Goal: Transaction & Acquisition: Purchase product/service

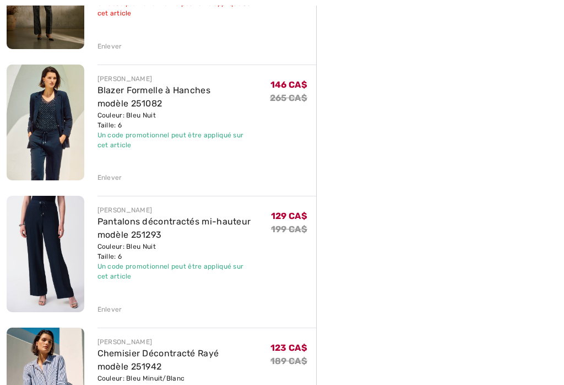
scroll to position [488, 0]
click at [33, 131] on img at bounding box center [46, 122] width 78 height 116
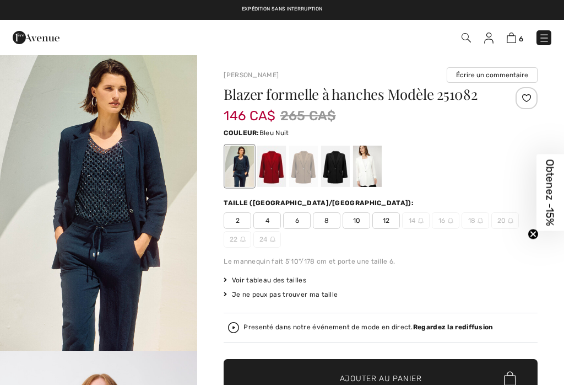
checkbox input "true"
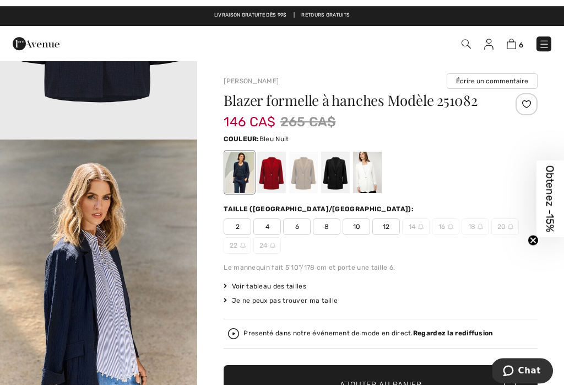
scroll to position [2054, 0]
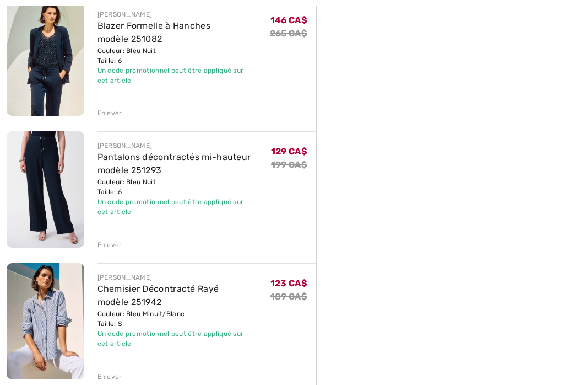
click at [33, 182] on img at bounding box center [46, 189] width 78 height 116
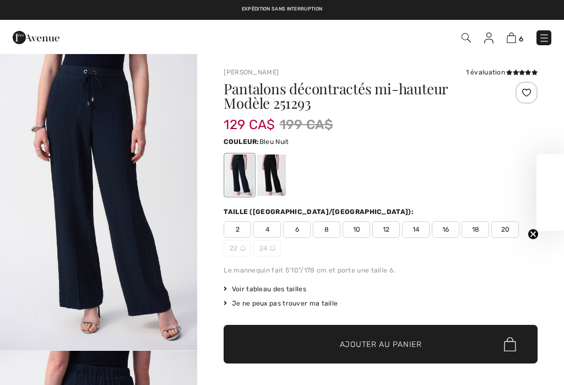
checkbox input "true"
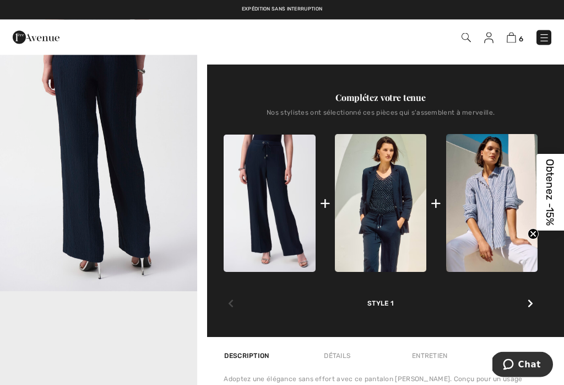
scroll to position [358, 0]
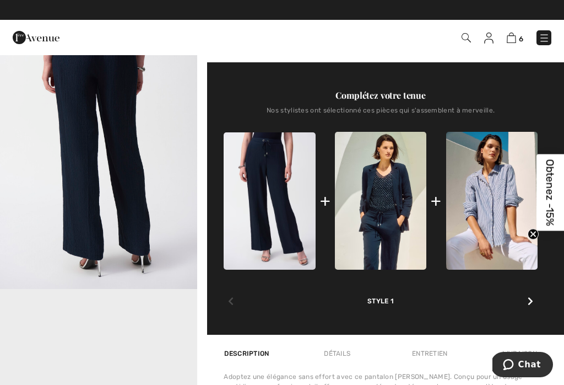
click at [487, 206] on img at bounding box center [491, 200] width 91 height 137
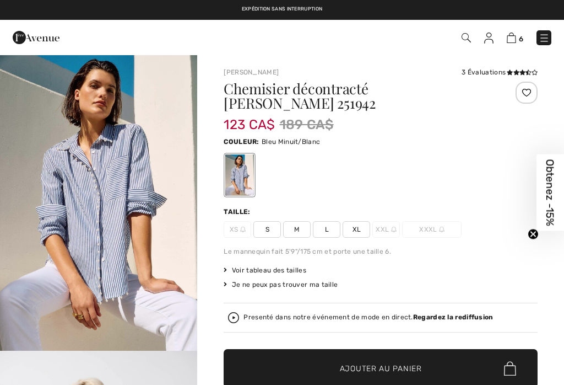
checkbox input "true"
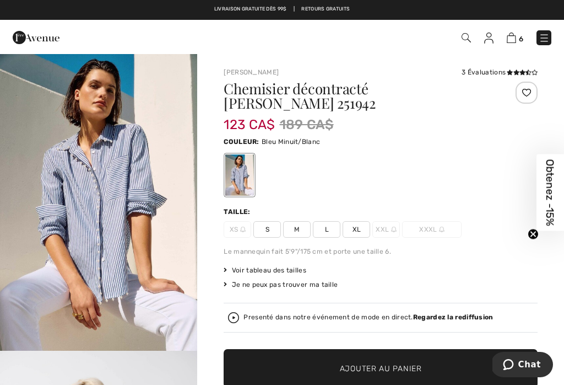
scroll to position [-34, 0]
click at [546, 35] on img at bounding box center [544, 38] width 11 height 11
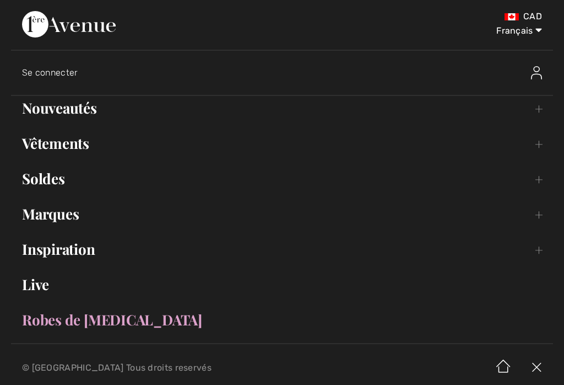
click at [33, 185] on link "Soldes Toggle submenu" at bounding box center [282, 178] width 542 height 24
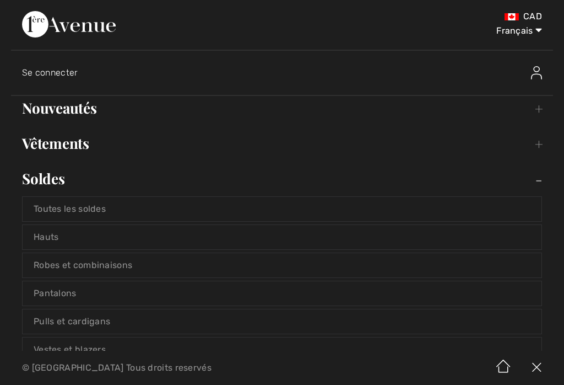
click at [39, 240] on link "Hauts" at bounding box center [282, 237] width 519 height 24
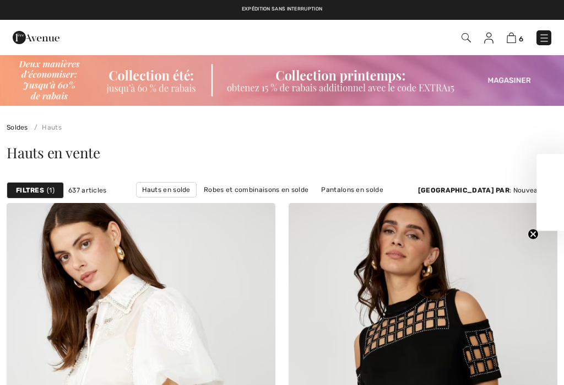
checkbox input "true"
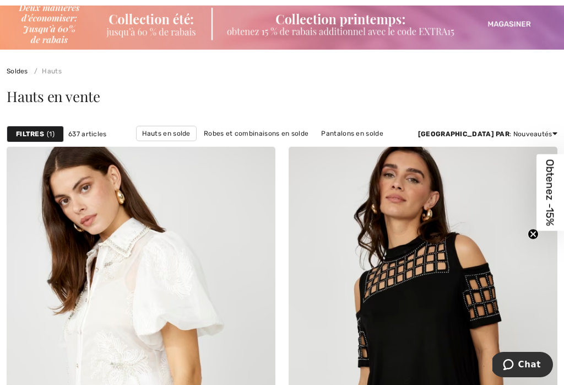
click at [197, 137] on link "Hauts en solde" at bounding box center [166, 133] width 61 height 15
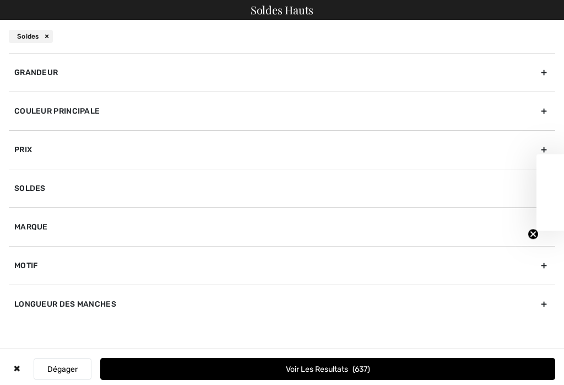
checkbox input "true"
click at [41, 115] on div "Couleur Principale" at bounding box center [282, 110] width 547 height 39
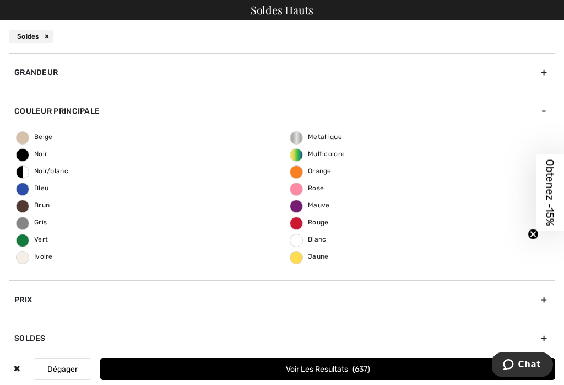
click at [24, 194] on label "Bleu" at bounding box center [22, 188] width 13 height 13
click at [0, 0] on input "Bleu" at bounding box center [0, 0] width 0 height 0
click at [249, 376] on button "Voir les resultats 144" at bounding box center [327, 369] width 455 height 22
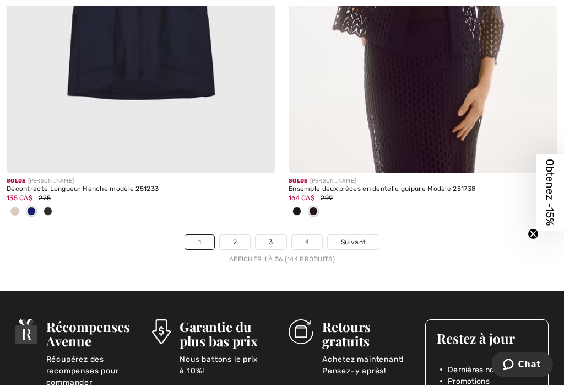
scroll to position [8546, 0]
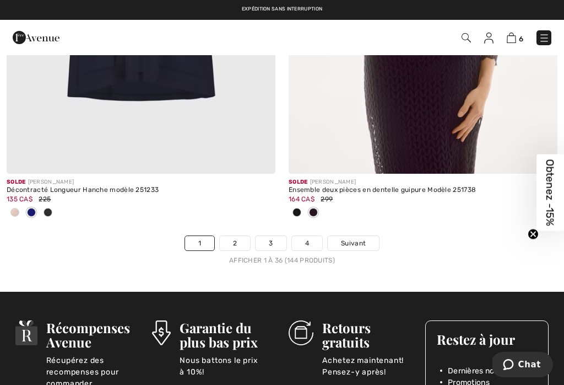
click at [231, 238] on link "2" at bounding box center [235, 243] width 30 height 14
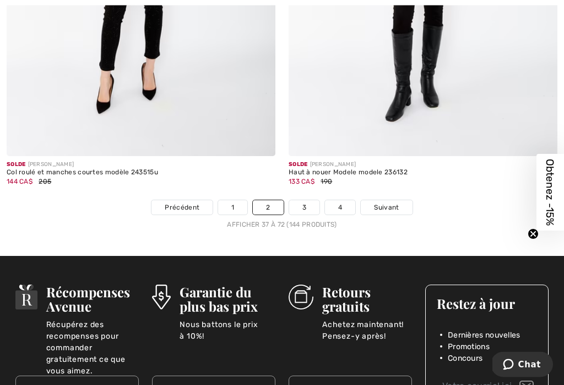
scroll to position [8491, 0]
click at [300, 200] on link "3" at bounding box center [304, 207] width 30 height 14
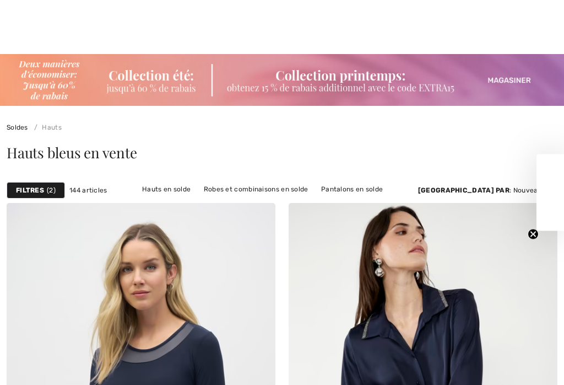
checkbox input "true"
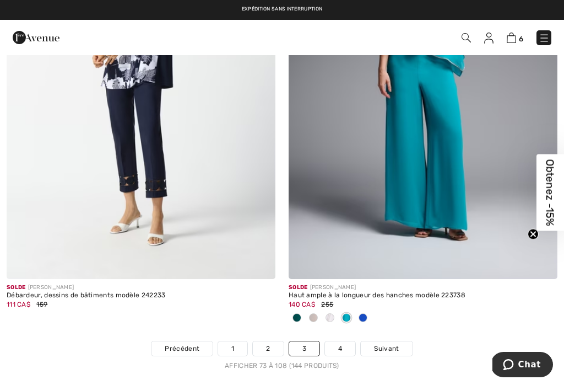
scroll to position [8384, 0]
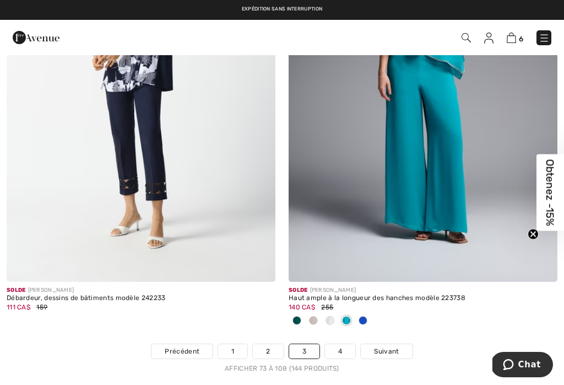
click at [342, 348] on link "4" at bounding box center [340, 351] width 30 height 14
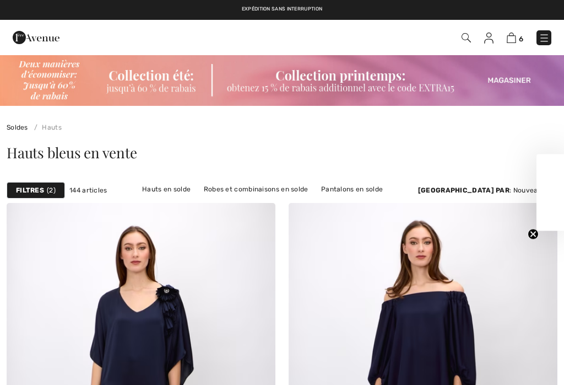
scroll to position [286, 0]
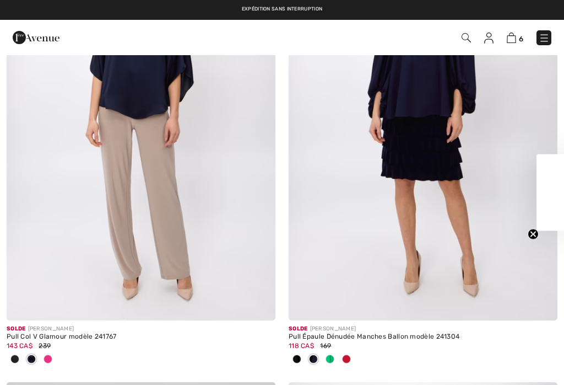
checkbox input "true"
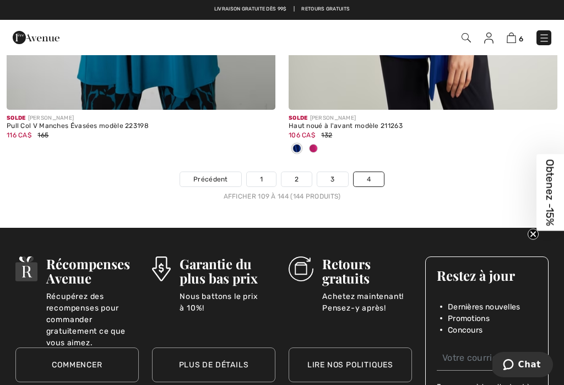
scroll to position [8539, 0]
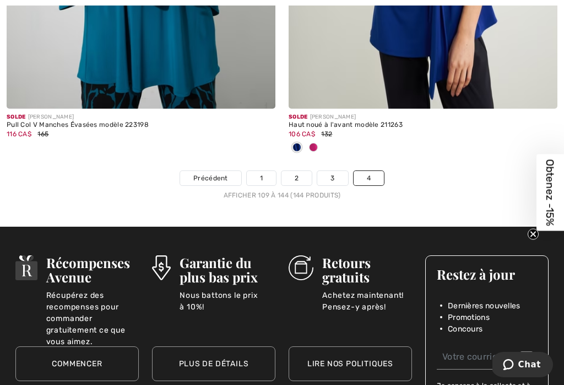
click at [254, 176] on link "1" at bounding box center [261, 178] width 29 height 14
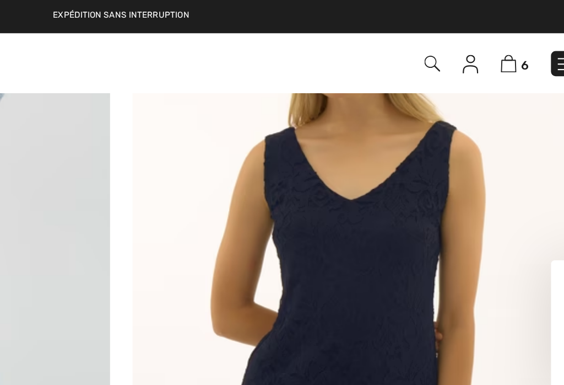
scroll to position [4985, 0]
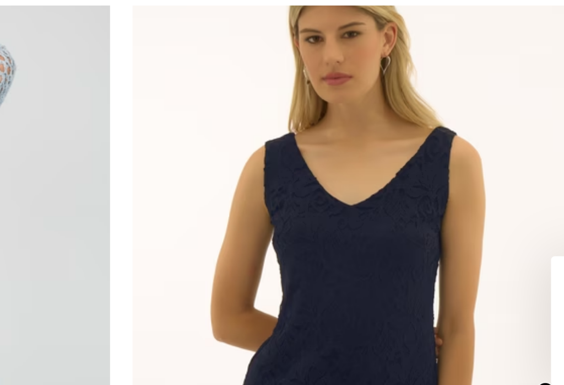
click at [289, 158] on img at bounding box center [423, 159] width 269 height 403
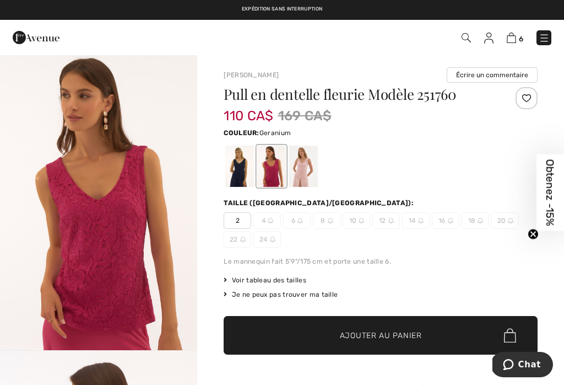
click at [303, 163] on div at bounding box center [303, 165] width 29 height 41
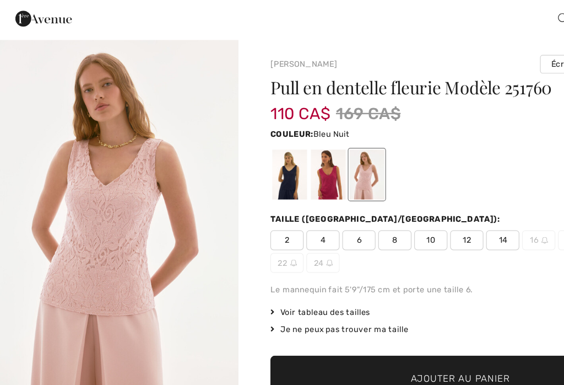
click at [236, 157] on div at bounding box center [239, 165] width 29 height 41
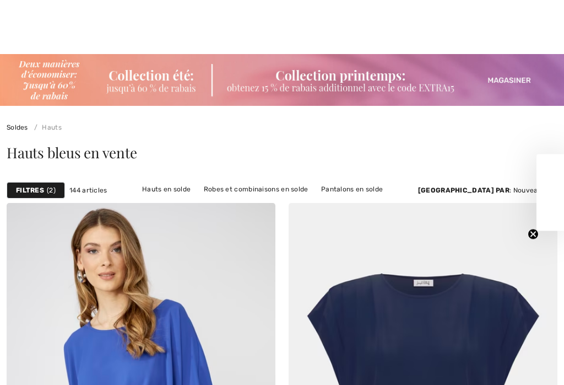
checkbox input "true"
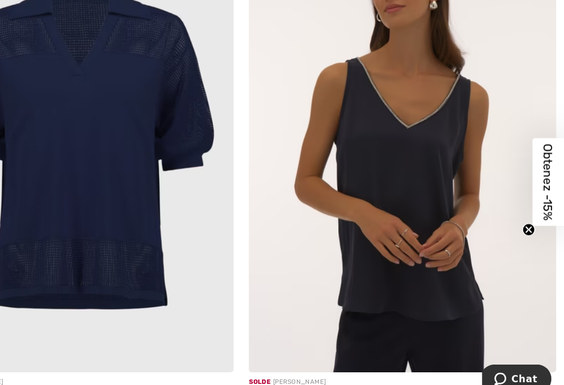
scroll to position [5444, 0]
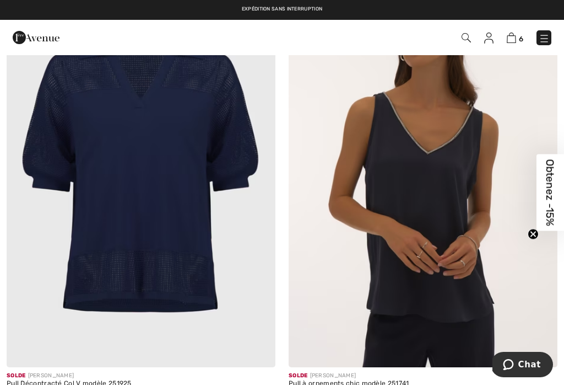
click at [369, 179] on img at bounding box center [423, 165] width 269 height 403
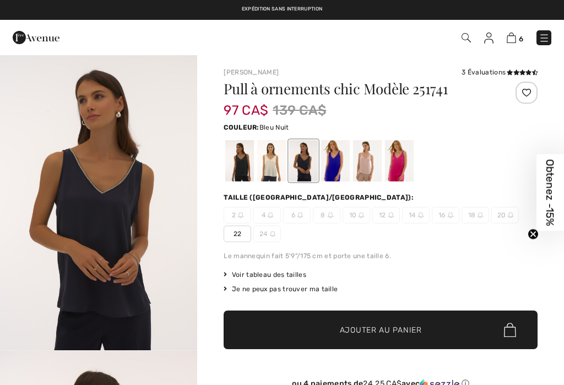
checkbox input "true"
click at [397, 161] on div at bounding box center [399, 160] width 29 height 41
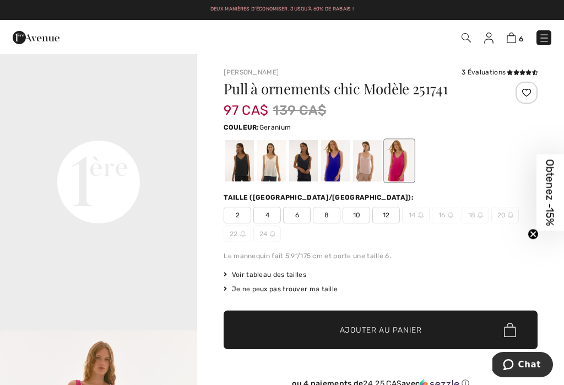
scroll to position [672, 0]
click at [331, 162] on div at bounding box center [335, 160] width 29 height 41
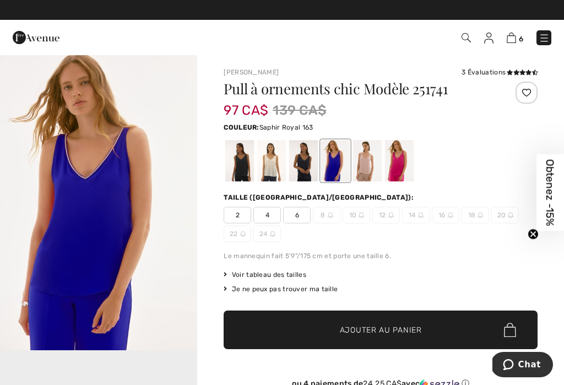
scroll to position [0, 0]
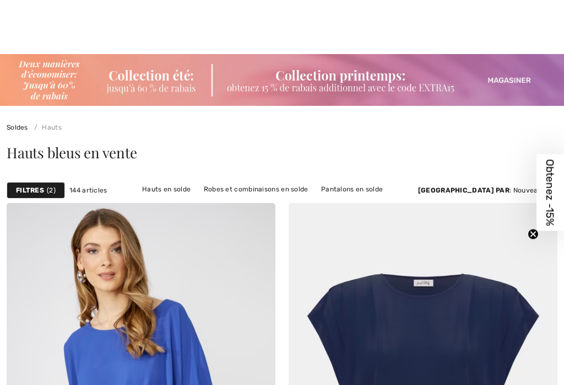
checkbox input "true"
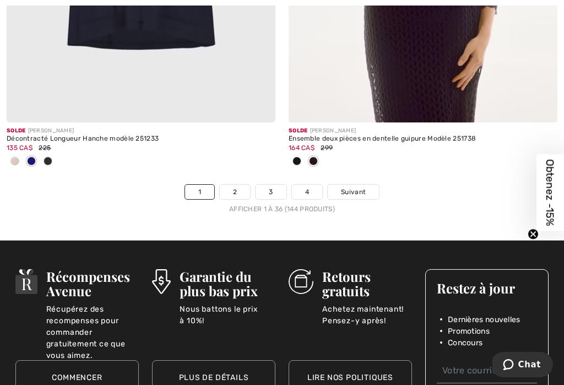
scroll to position [8605, 0]
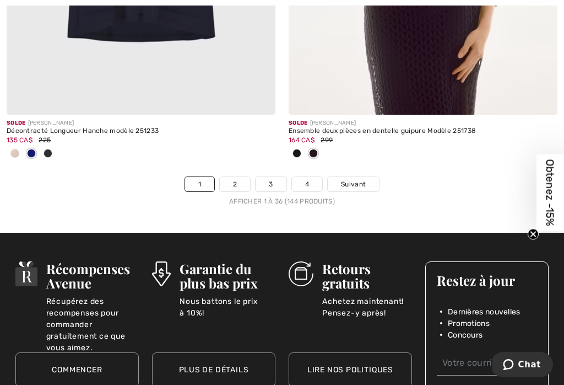
click at [232, 181] on link "2" at bounding box center [235, 184] width 30 height 14
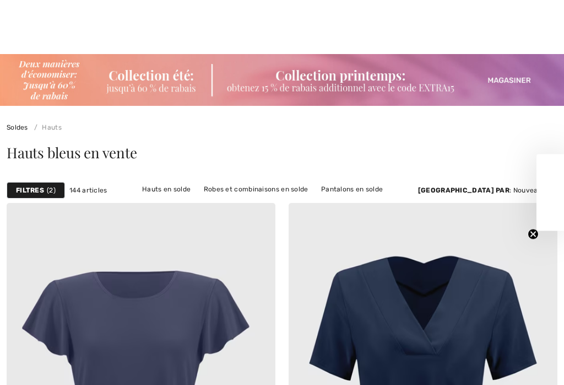
checkbox input "true"
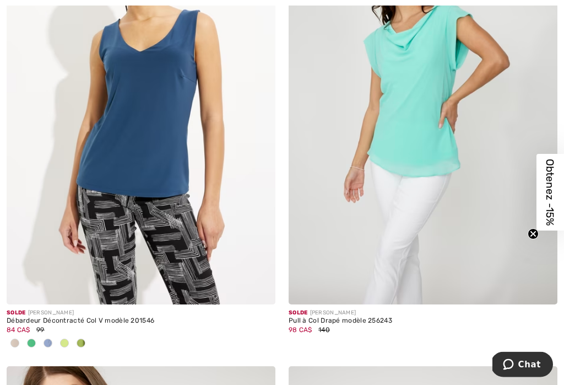
scroll to position [6061, 0]
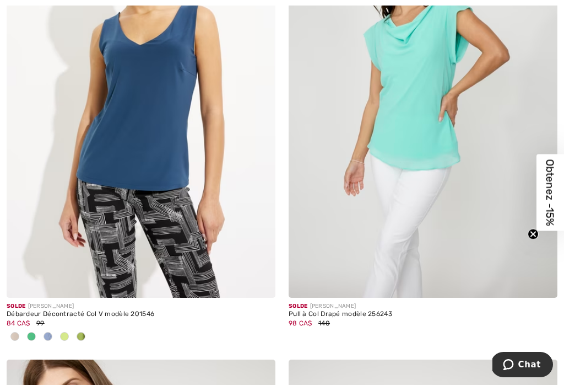
click at [27, 334] on div at bounding box center [31, 337] width 17 height 18
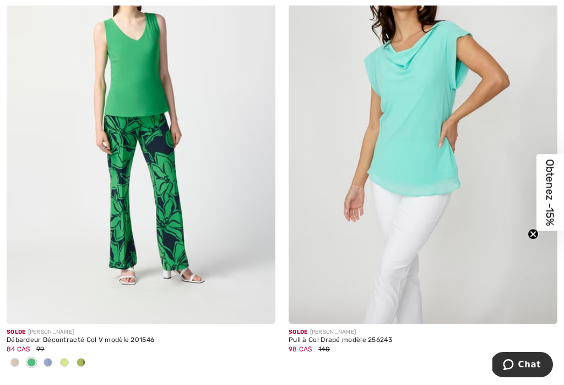
scroll to position [6039, 0]
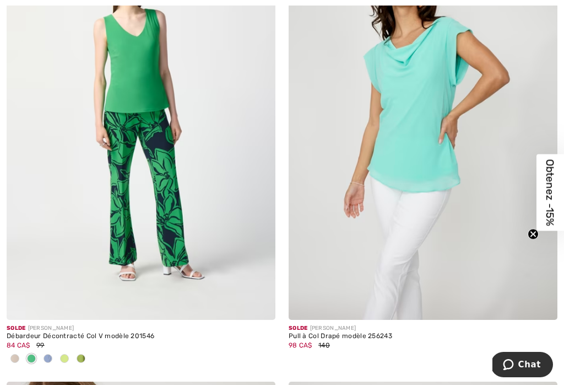
click at [10, 356] on div at bounding box center [15, 359] width 17 height 18
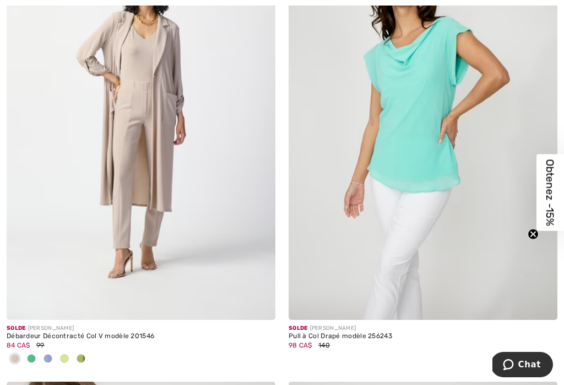
click at [61, 357] on span at bounding box center [64, 358] width 9 height 9
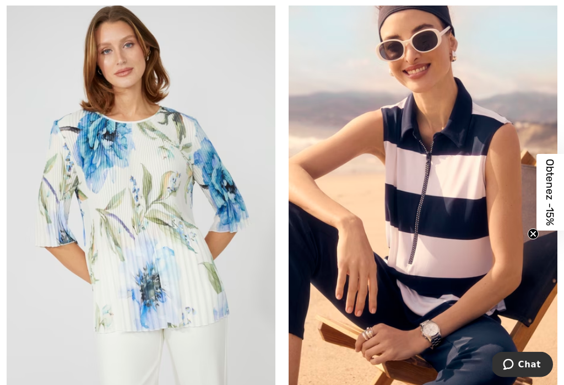
scroll to position [7805, 0]
click at [391, 258] on img at bounding box center [423, 194] width 269 height 403
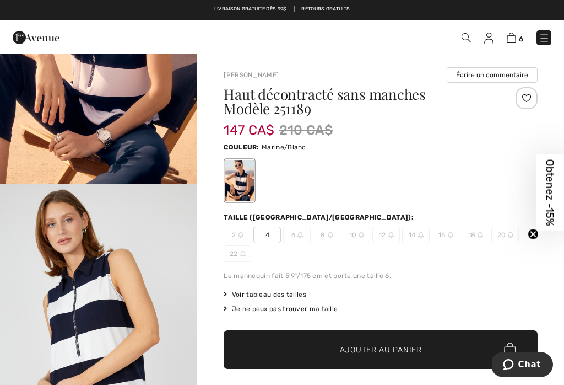
scroll to position [160, 0]
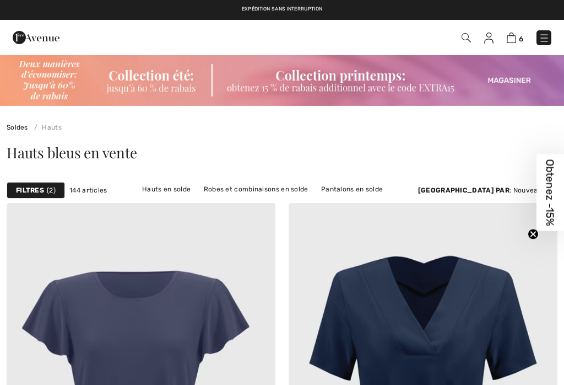
scroll to position [7822, 0]
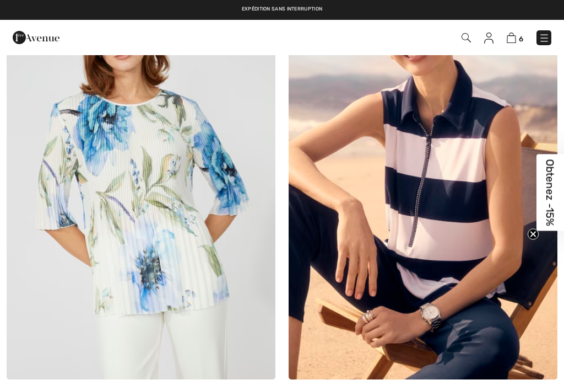
checkbox input "true"
click at [511, 42] on img at bounding box center [511, 38] width 9 height 10
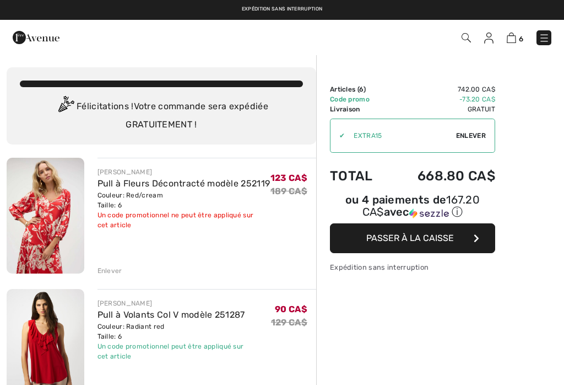
checkbox input "true"
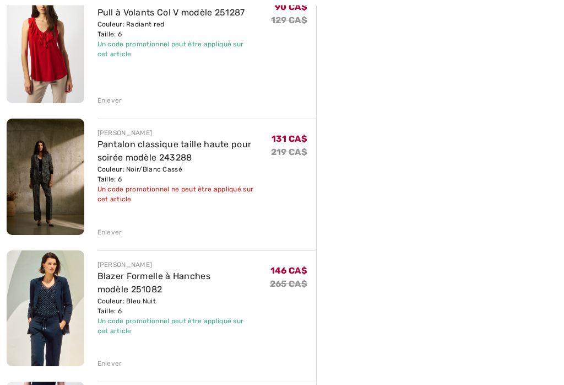
scroll to position [303, 0]
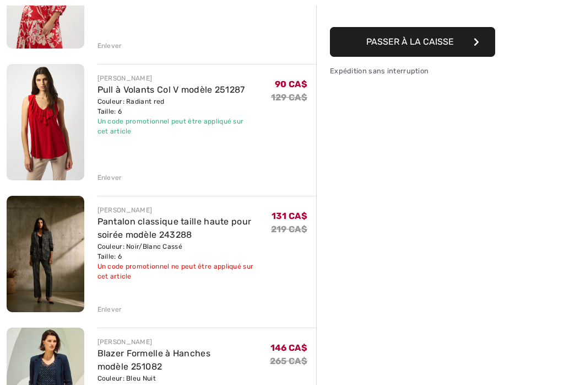
scroll to position [231, 0]
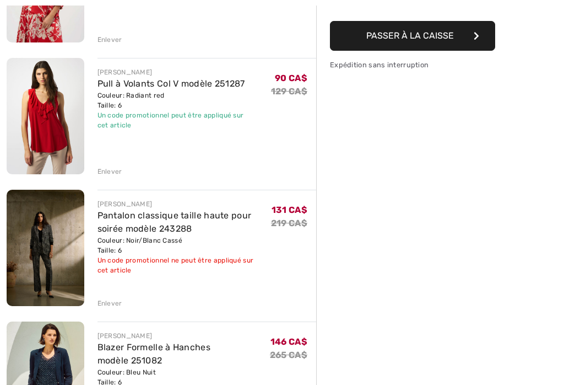
click at [102, 307] on div "Enlever" at bounding box center [110, 303] width 25 height 10
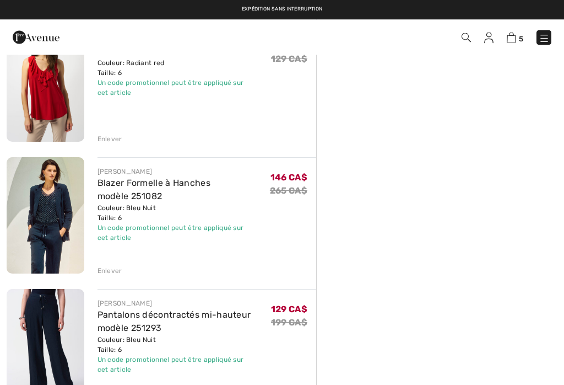
scroll to position [256, 0]
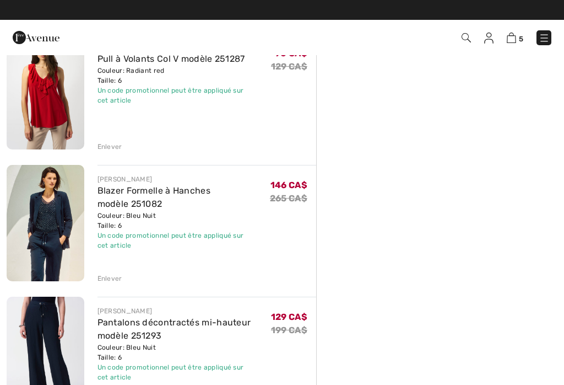
click at [40, 214] on img at bounding box center [46, 223] width 78 height 116
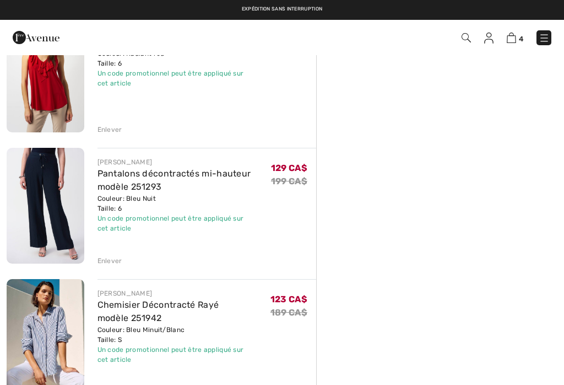
click at [104, 264] on div "Enlever" at bounding box center [110, 261] width 25 height 10
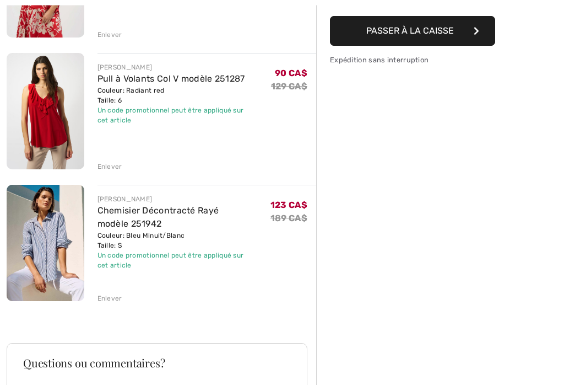
scroll to position [236, 0]
click at [42, 249] on img at bounding box center [46, 243] width 78 height 116
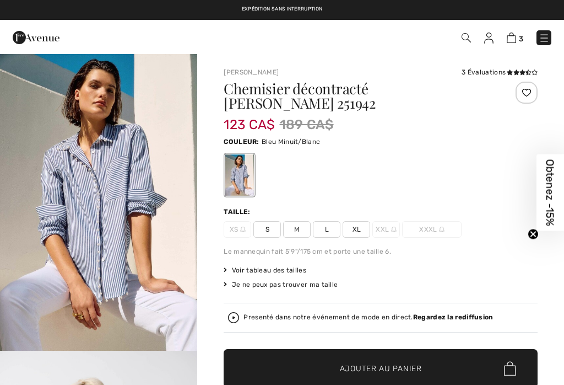
checkbox input "true"
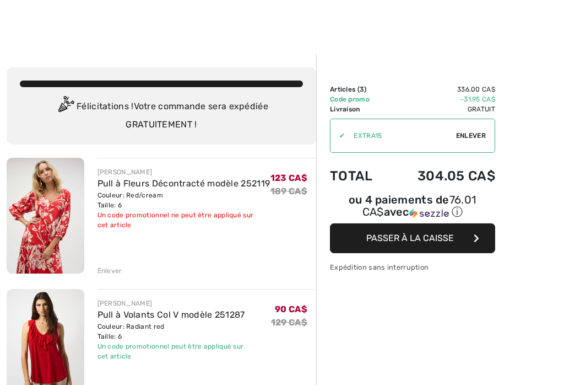
scroll to position [127, 0]
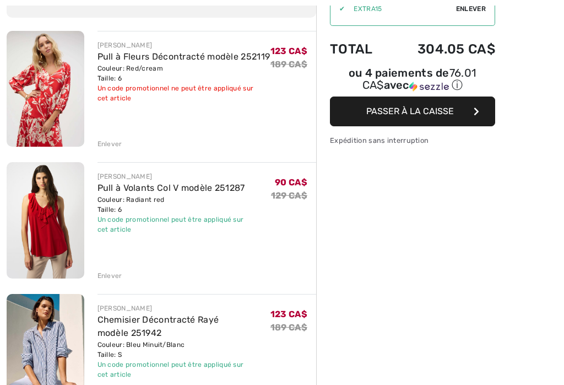
click at [104, 192] on link "Pull à Volants Col V modèle 251287" at bounding box center [172, 187] width 148 height 10
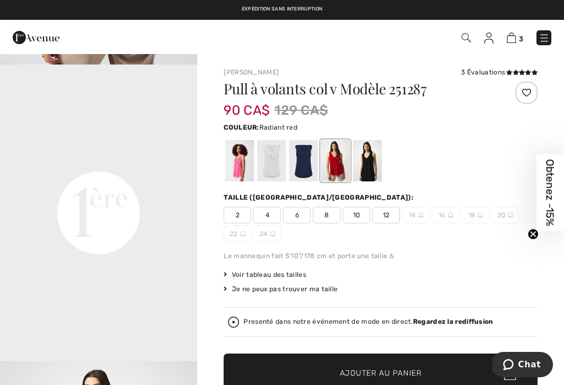
scroll to position [616, 0]
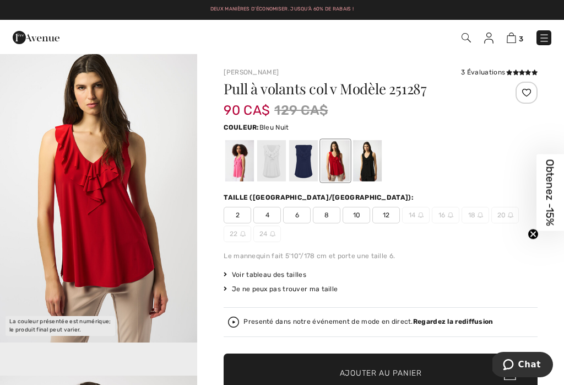
click at [295, 161] on div at bounding box center [303, 160] width 29 height 41
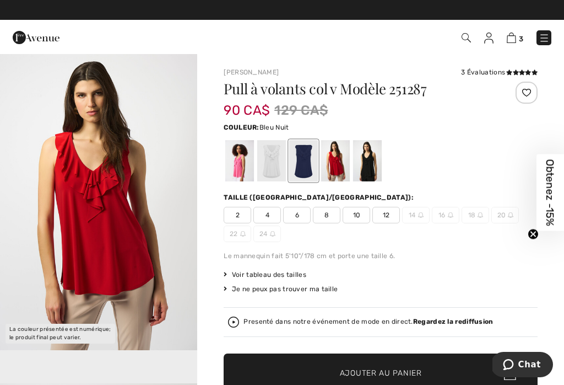
scroll to position [0, 0]
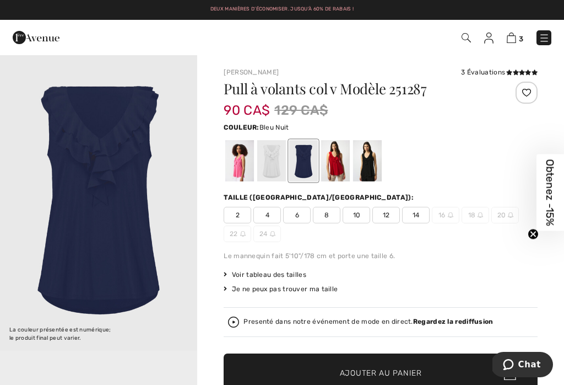
click at [510, 42] on img at bounding box center [511, 38] width 9 height 10
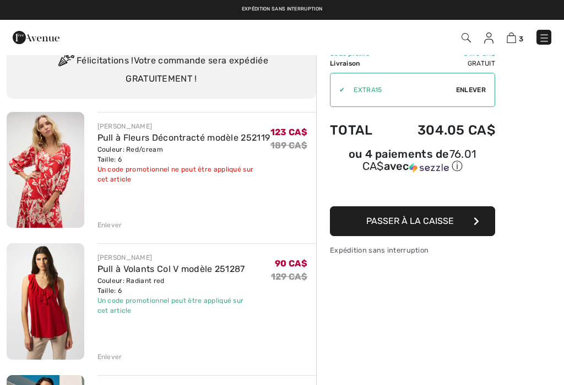
click at [102, 149] on div "Couleur: Red/cream Taille: 6" at bounding box center [184, 154] width 173 height 20
click at [39, 191] on img at bounding box center [46, 170] width 78 height 116
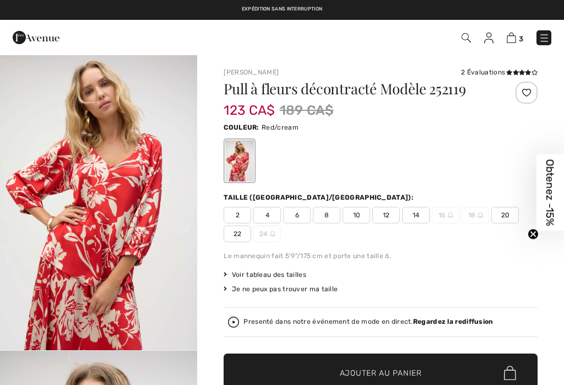
checkbox input "true"
